Goal: Contribute content

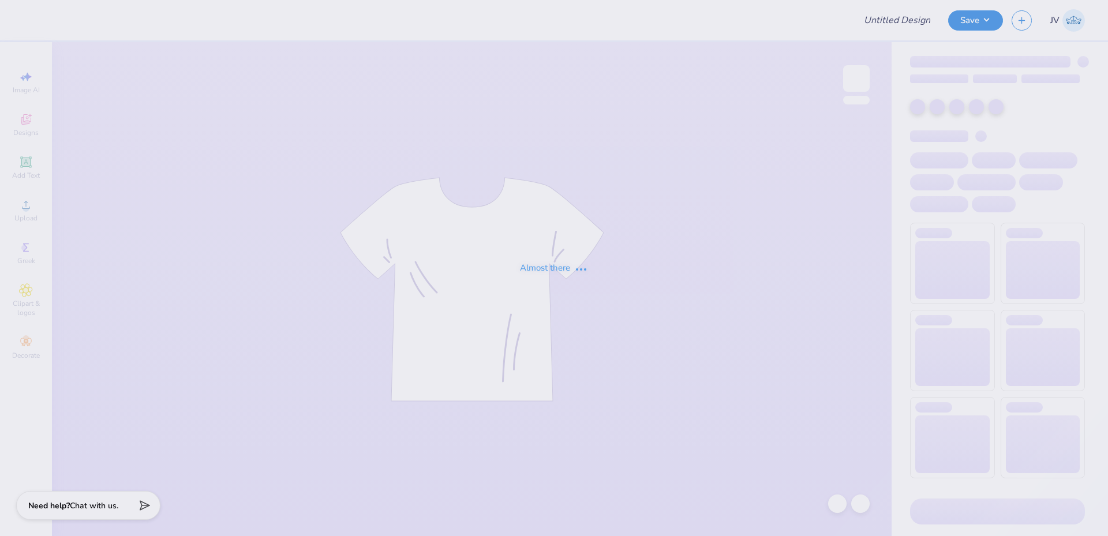
type input "Sigma Serves Children 2"
type input "Cal Poly Rugby Merch"
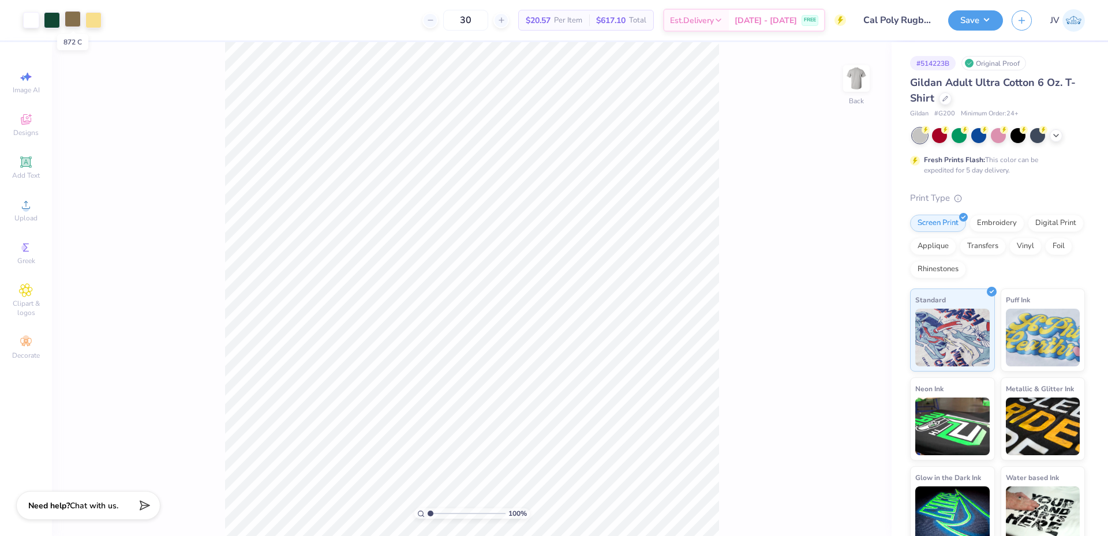
click at [70, 18] on div at bounding box center [73, 19] width 16 height 16
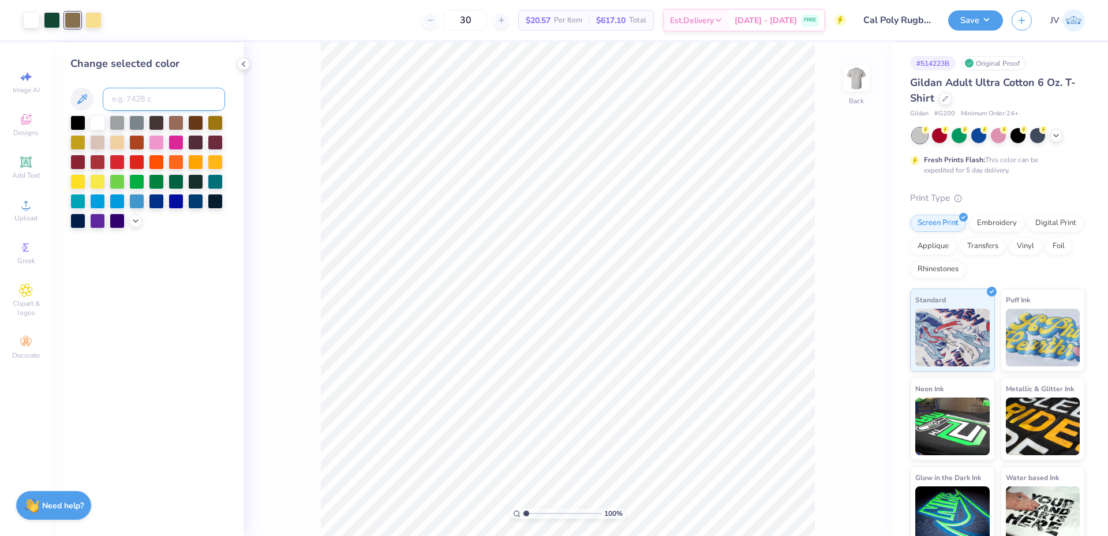
click at [135, 96] on input at bounding box center [164, 99] width 122 height 23
type input "7504"
click at [285, 242] on div "100 % Back" at bounding box center [568, 289] width 648 height 494
click at [242, 60] on icon at bounding box center [243, 63] width 9 height 9
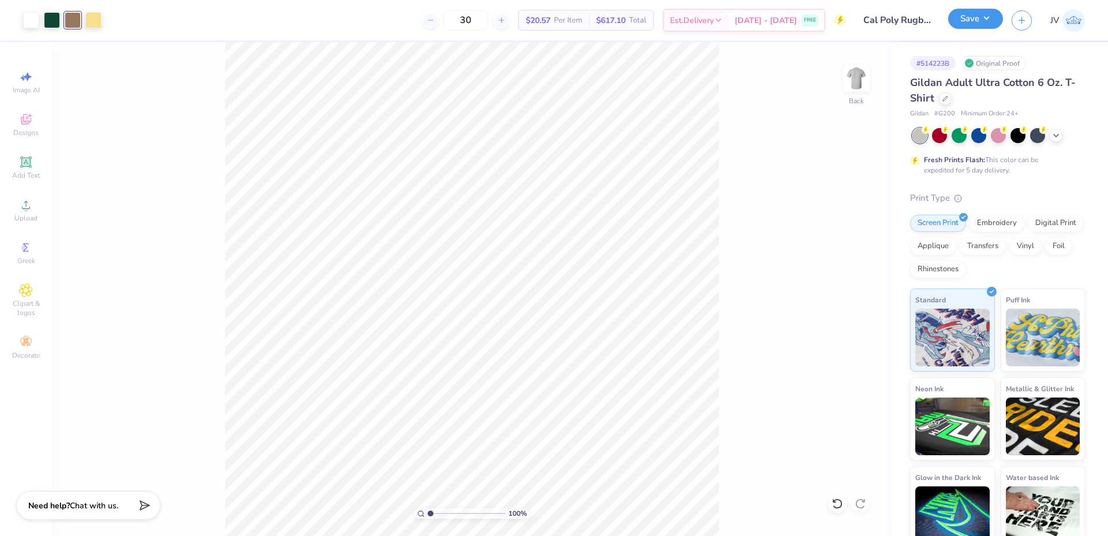
click at [965, 15] on button "Save" at bounding box center [975, 19] width 55 height 20
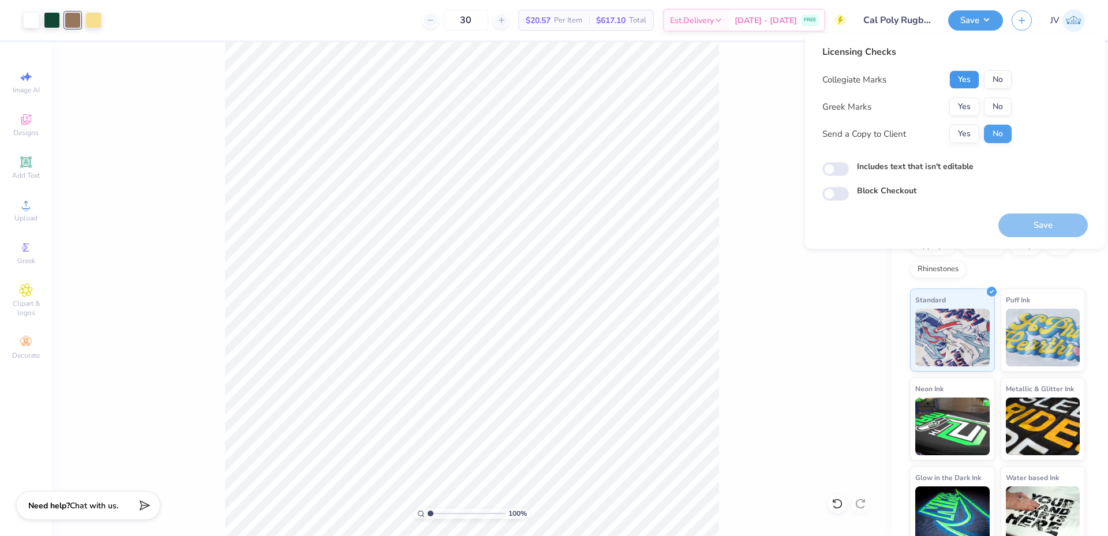
click at [961, 76] on button "Yes" at bounding box center [965, 79] width 30 height 18
click at [1003, 107] on button "No" at bounding box center [998, 107] width 28 height 18
click at [1060, 233] on button "Save" at bounding box center [1043, 226] width 89 height 24
